Goal: Check status: Check status

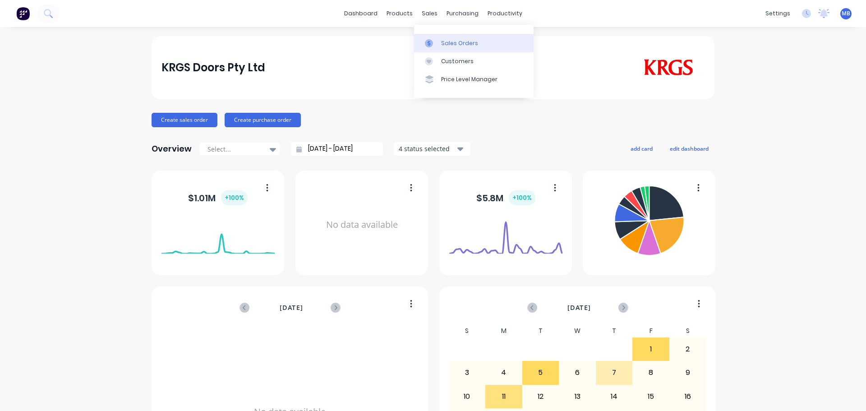
drag, startPoint x: 452, startPoint y: 43, endPoint x: 421, endPoint y: 43, distance: 30.2
click at [451, 43] on div "Sales Orders" at bounding box center [459, 43] width 37 height 8
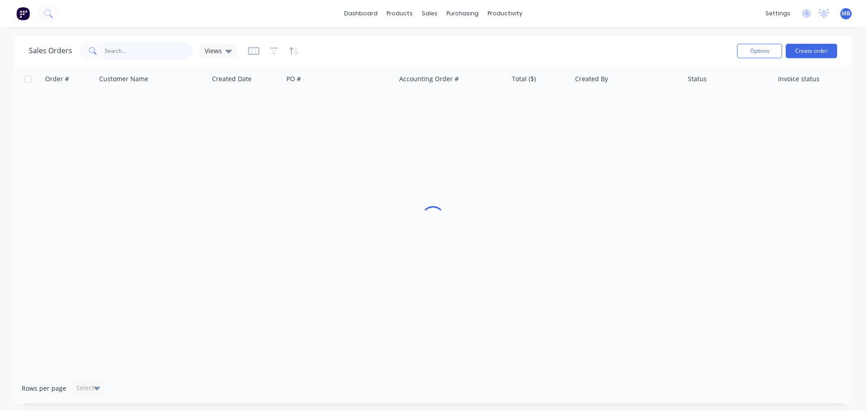
drag, startPoint x: 116, startPoint y: 44, endPoint x: 108, endPoint y: 35, distance: 12.1
click at [116, 44] on input "text" at bounding box center [149, 51] width 88 height 18
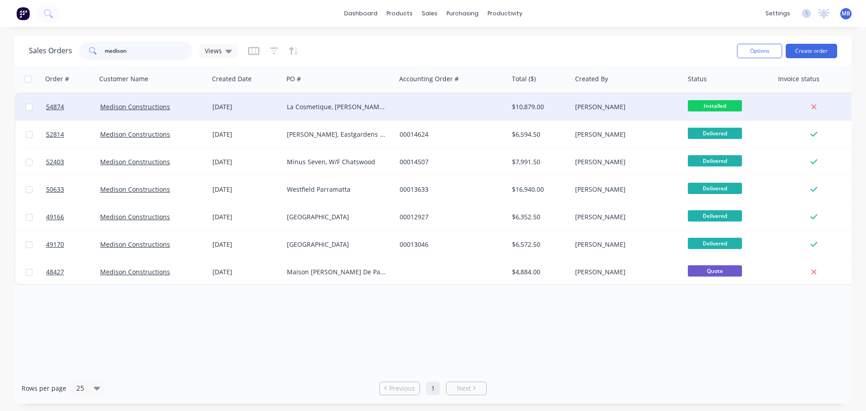
type input "medison"
click at [500, 111] on div at bounding box center [452, 106] width 113 height 27
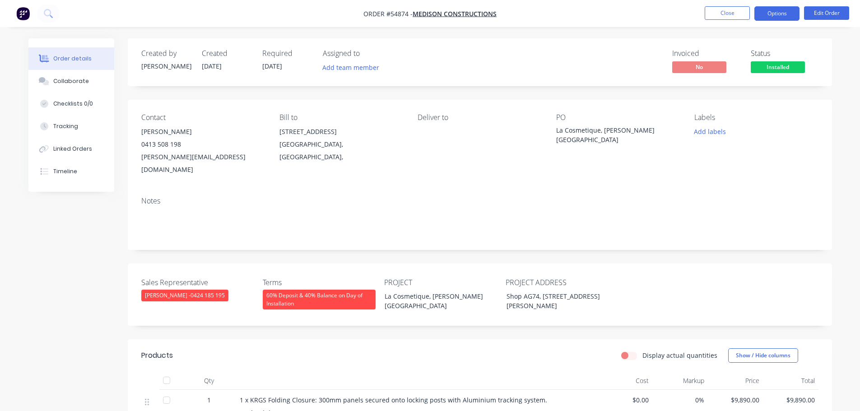
click at [782, 14] on button "Options" at bounding box center [776, 13] width 45 height 14
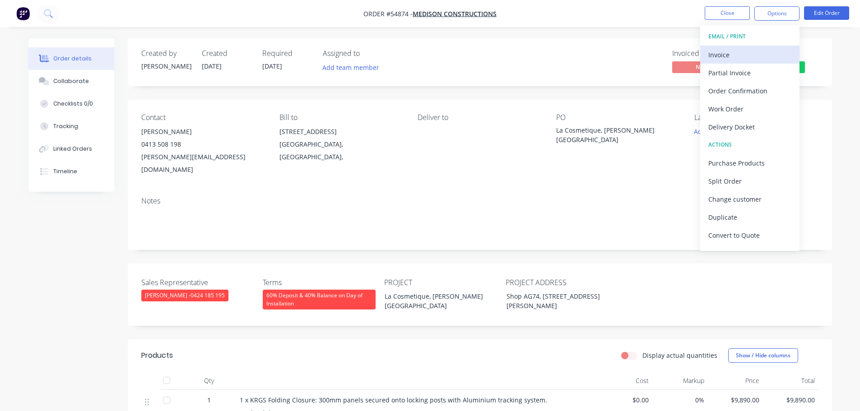
click at [726, 55] on div "Invoice" at bounding box center [749, 54] width 83 height 13
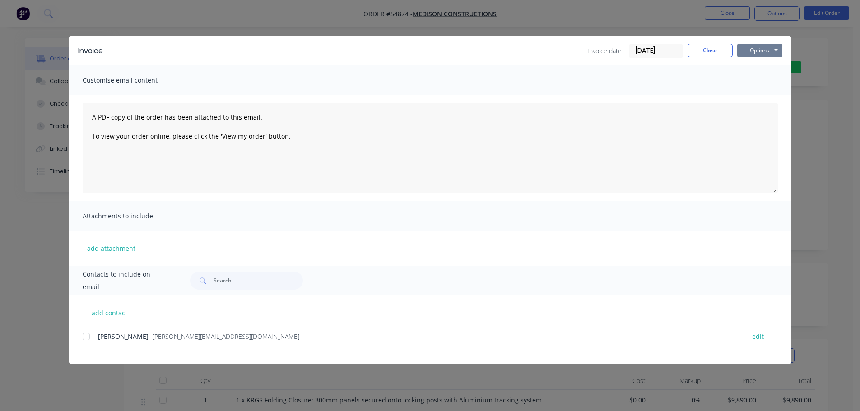
click at [759, 50] on button "Options" at bounding box center [759, 51] width 45 height 14
click at [748, 83] on button "Print" at bounding box center [766, 81] width 58 height 15
click at [712, 54] on button "Close" at bounding box center [709, 51] width 45 height 14
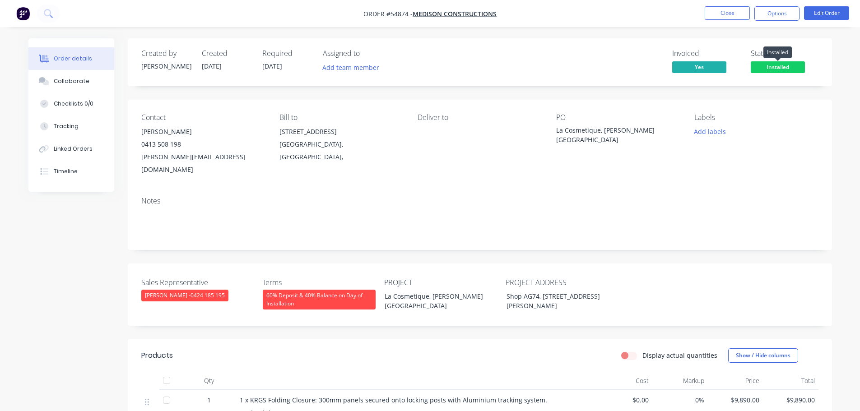
click at [771, 63] on span "Installed" at bounding box center [777, 66] width 54 height 11
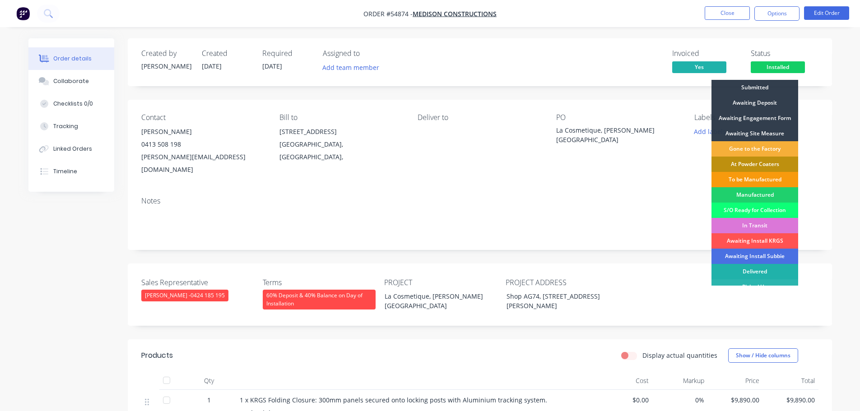
click at [761, 272] on div "Delivered" at bounding box center [754, 271] width 87 height 15
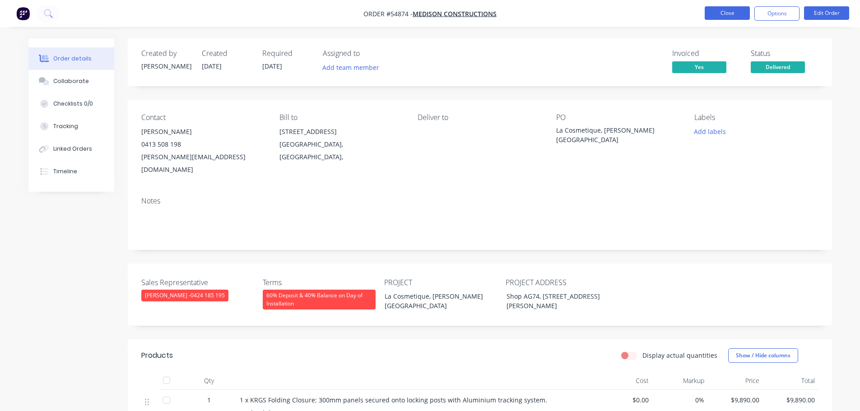
click at [727, 12] on button "Close" at bounding box center [726, 13] width 45 height 14
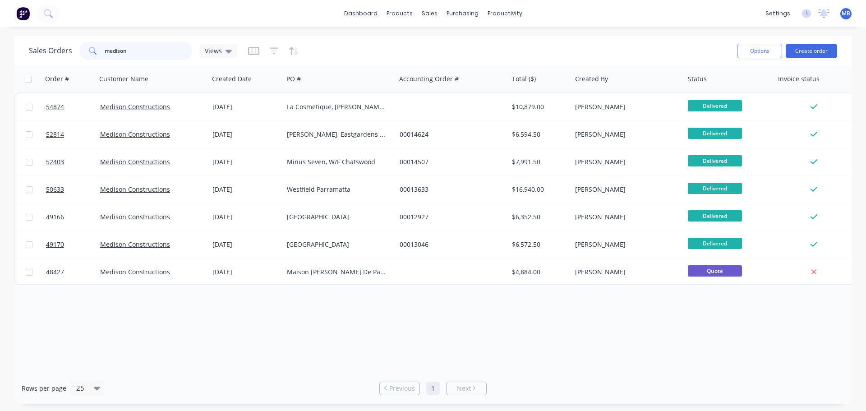
drag, startPoint x: 144, startPoint y: 52, endPoint x: 0, endPoint y: 4, distance: 152.3
click at [0, 20] on div "dashboard products sales purchasing productivity dashboard products Product Cat…" at bounding box center [433, 205] width 866 height 411
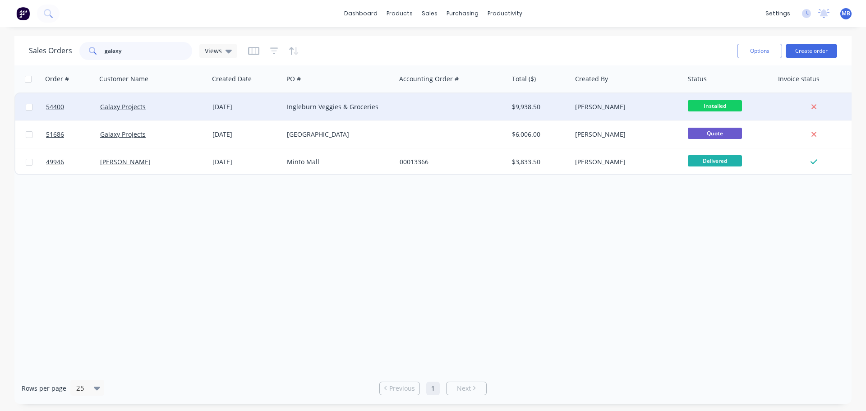
type input "galaxy"
click at [523, 109] on div "$9,938.50" at bounding box center [538, 106] width 53 height 9
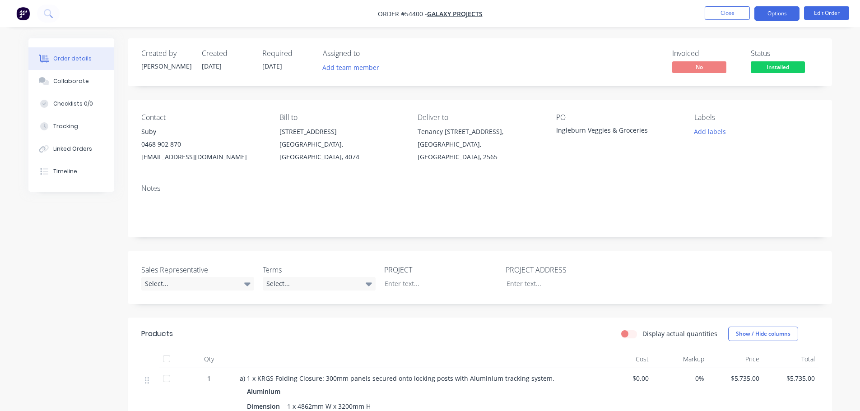
click at [773, 14] on button "Options" at bounding box center [776, 13] width 45 height 14
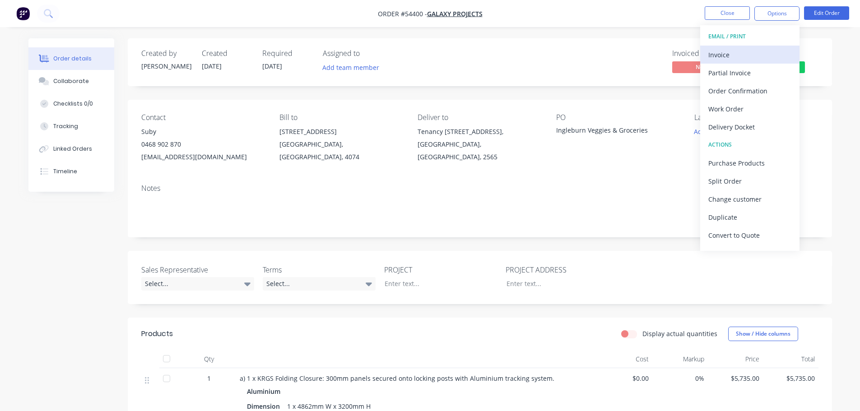
click at [729, 52] on div "Invoice" at bounding box center [749, 54] width 83 height 13
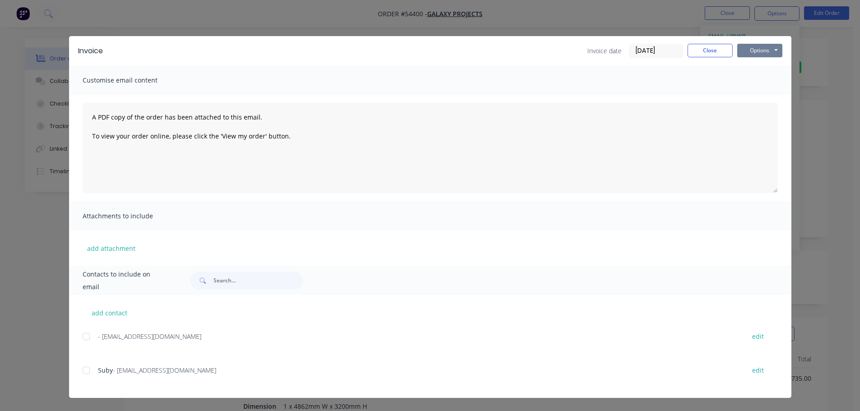
click at [756, 44] on button "Options" at bounding box center [759, 51] width 45 height 14
click at [747, 79] on button "Print" at bounding box center [766, 81] width 58 height 15
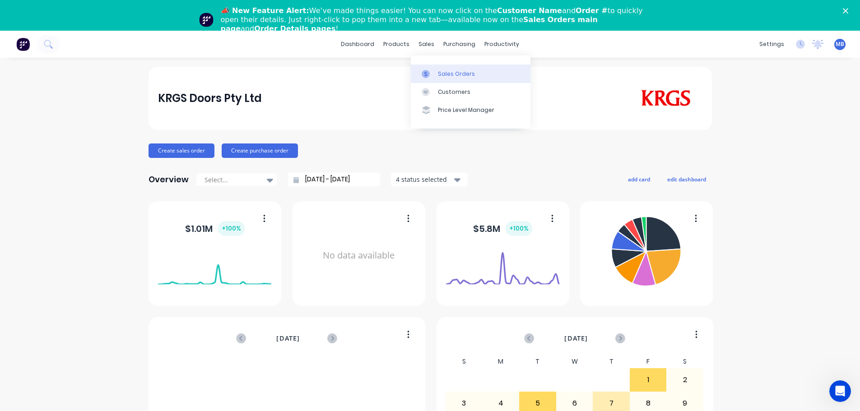
click at [437, 73] on link "Sales Orders" at bounding box center [471, 74] width 120 height 18
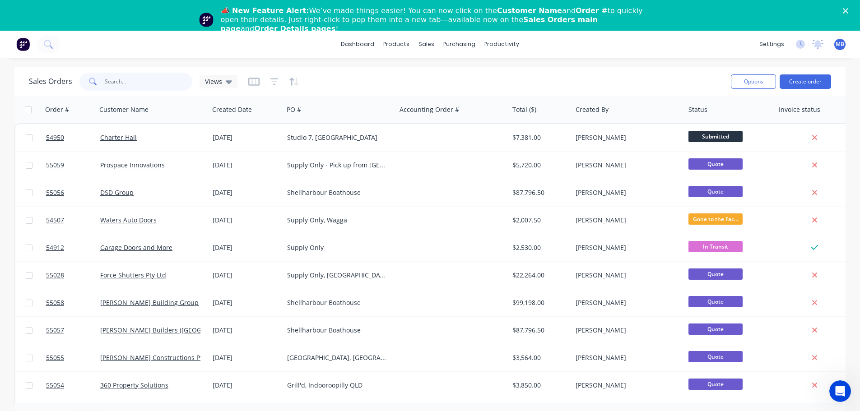
click at [112, 75] on input "text" at bounding box center [149, 82] width 88 height 18
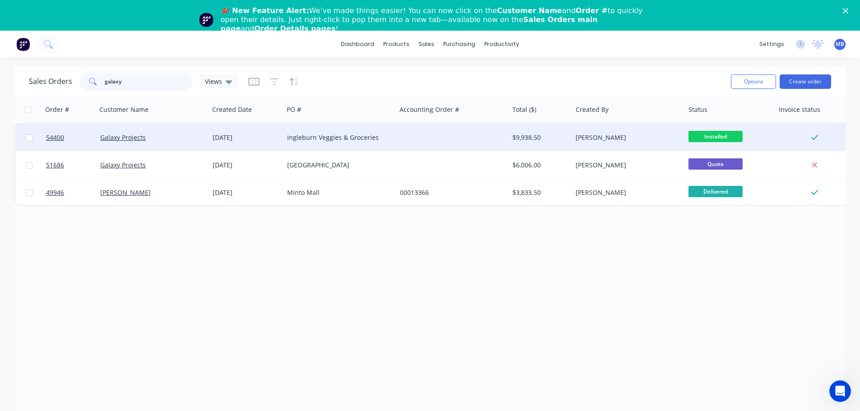
type input "galaxy"
click at [606, 139] on div "[PERSON_NAME]" at bounding box center [625, 137] width 100 height 9
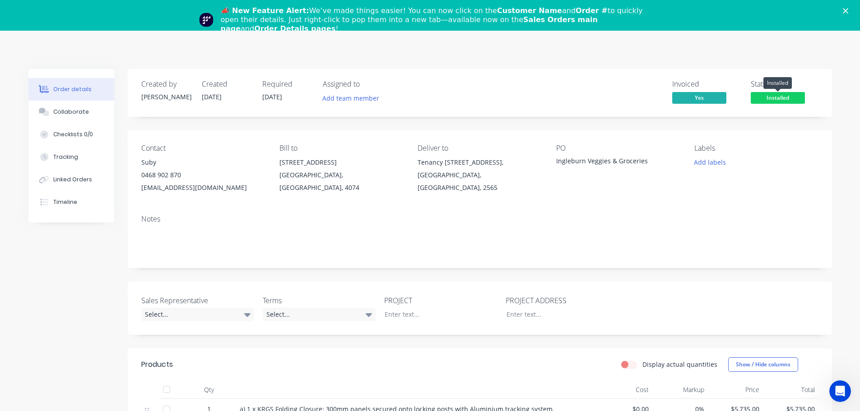
click at [773, 96] on span "Installed" at bounding box center [777, 97] width 54 height 11
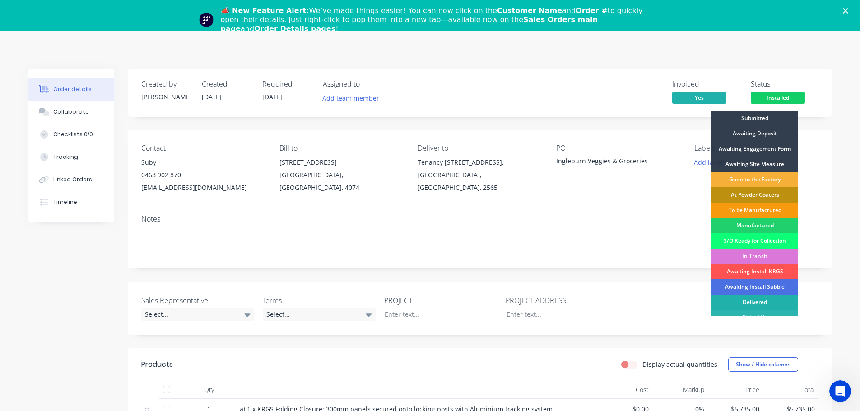
click at [744, 300] on div "Delivered" at bounding box center [754, 302] width 87 height 15
